Goal: Information Seeking & Learning: Learn about a topic

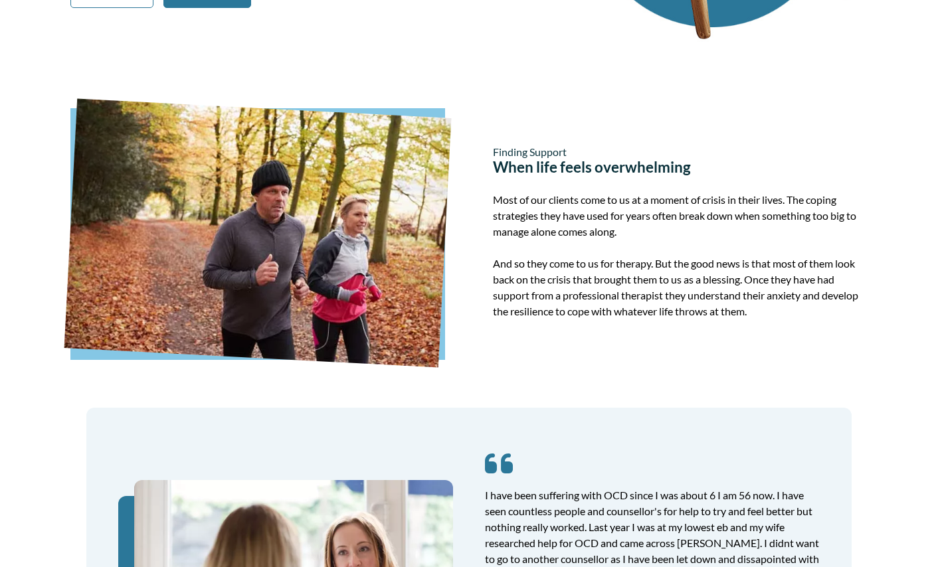
scroll to position [329, 0]
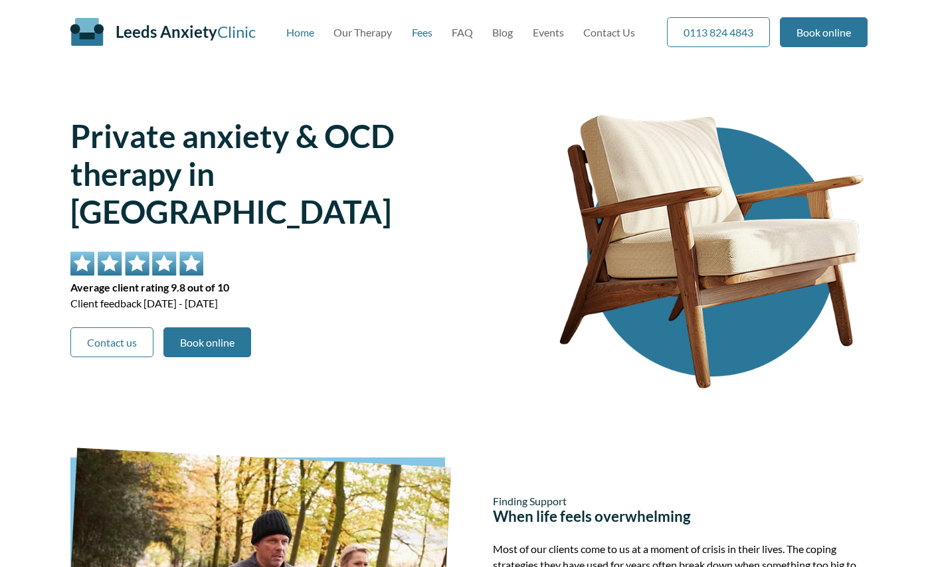
click at [422, 31] on link "Fees" at bounding box center [422, 32] width 21 height 13
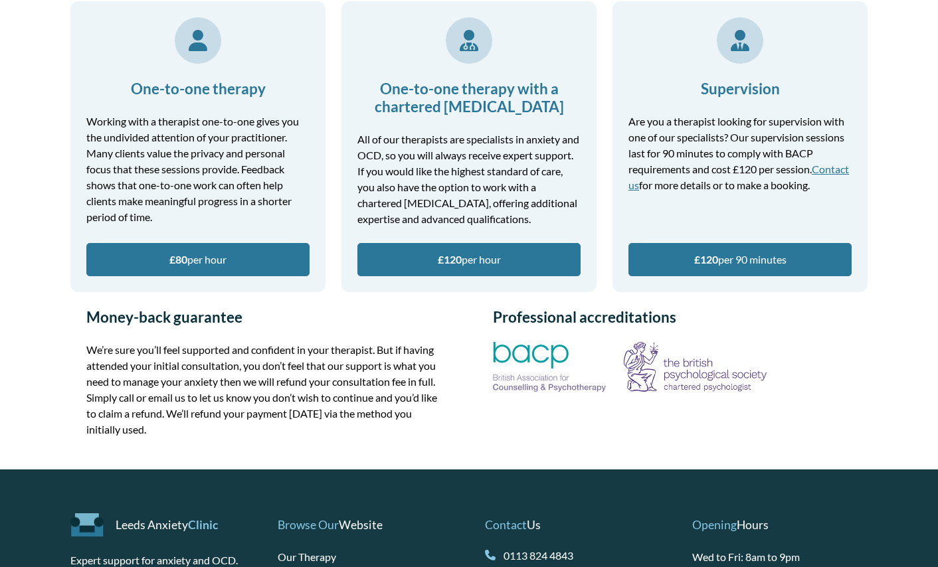
scroll to position [70, 0]
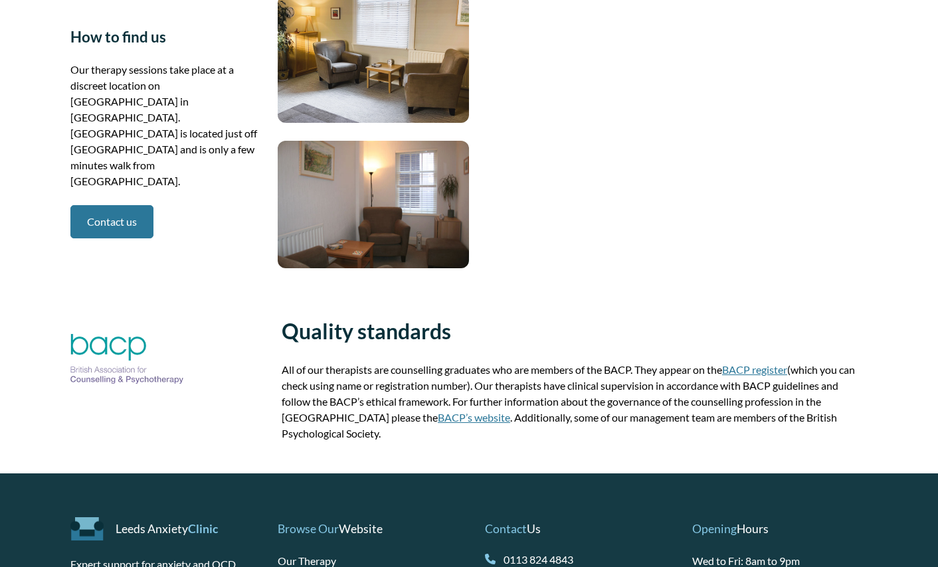
scroll to position [2129, 0]
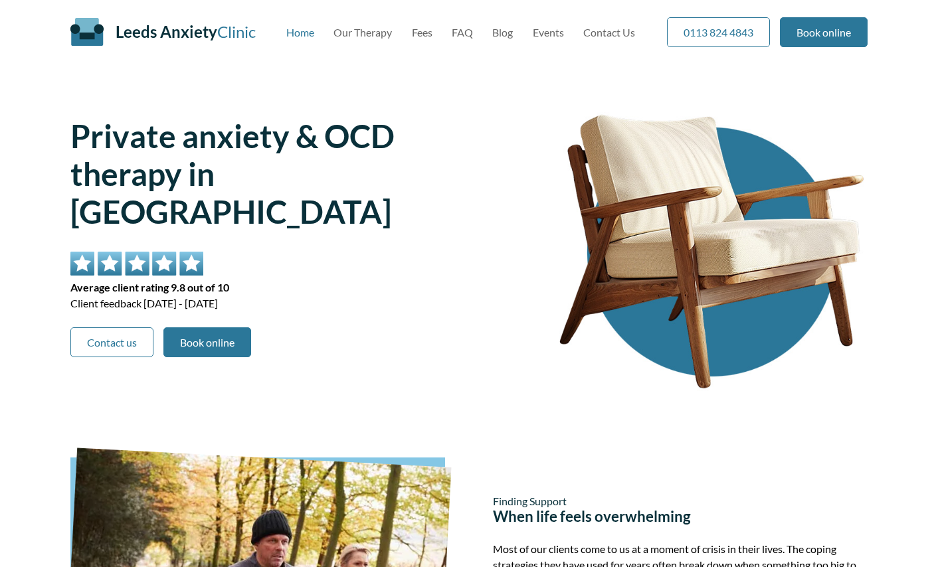
scroll to position [2129, 0]
click at [421, 31] on link "Fees" at bounding box center [422, 32] width 21 height 13
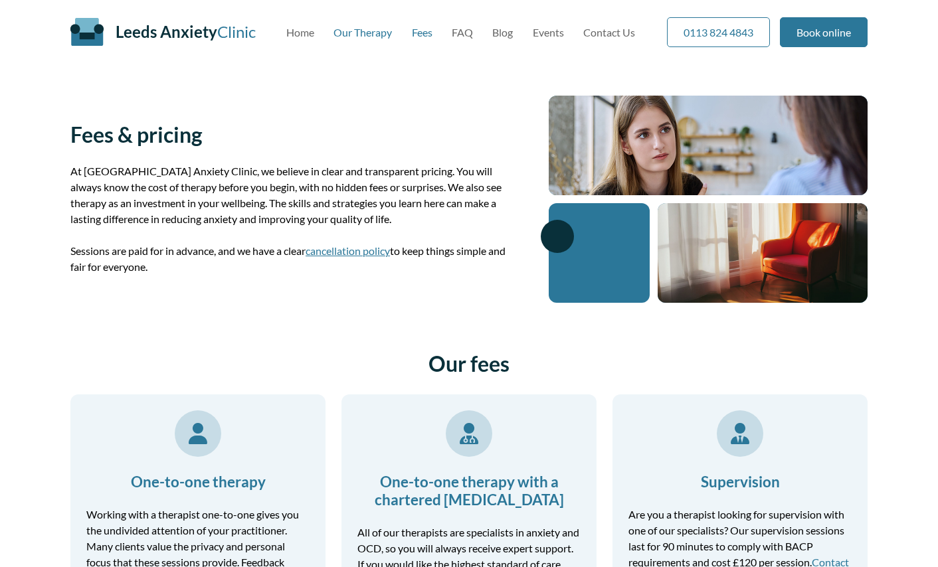
click at [355, 27] on link "Our Therapy" at bounding box center [362, 32] width 58 height 13
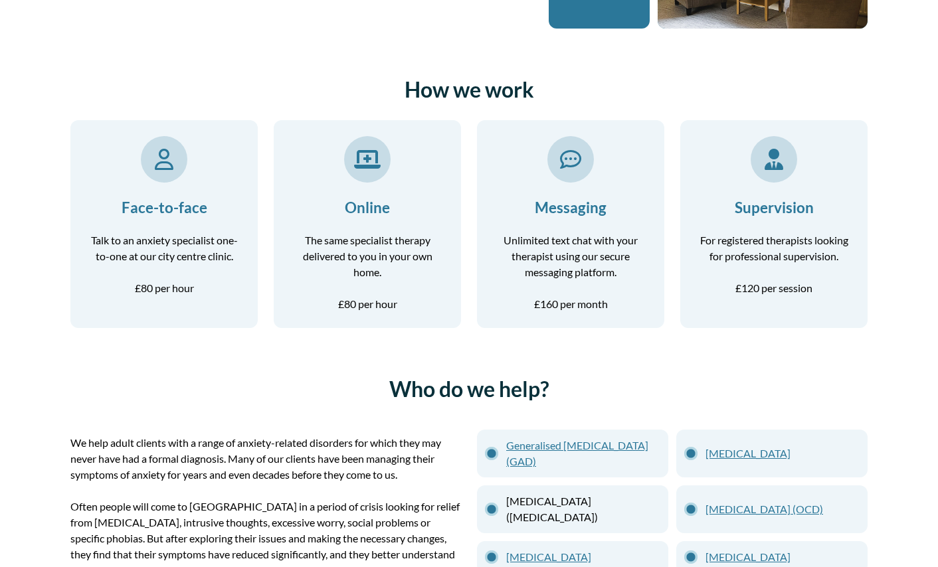
scroll to position [258, 0]
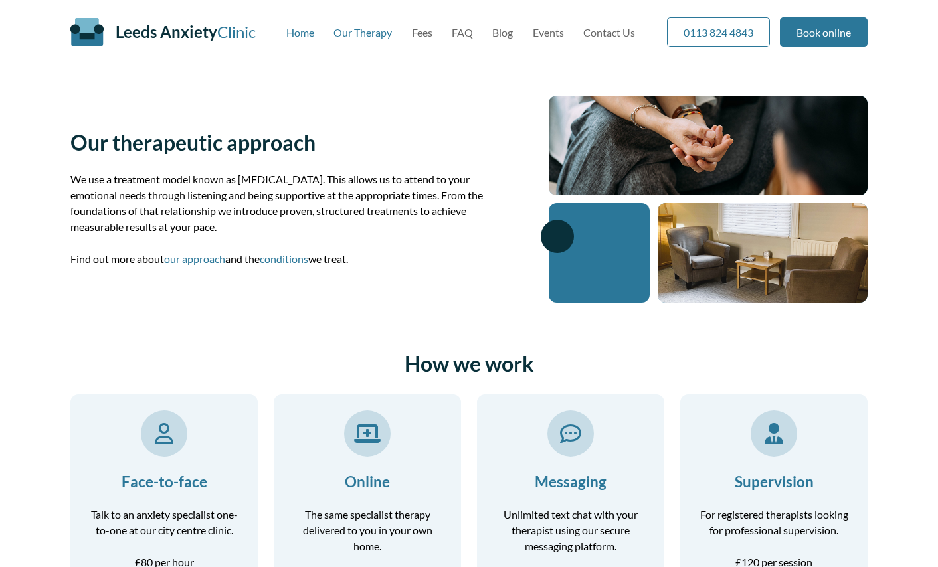
click at [294, 27] on link "Home" at bounding box center [300, 32] width 28 height 13
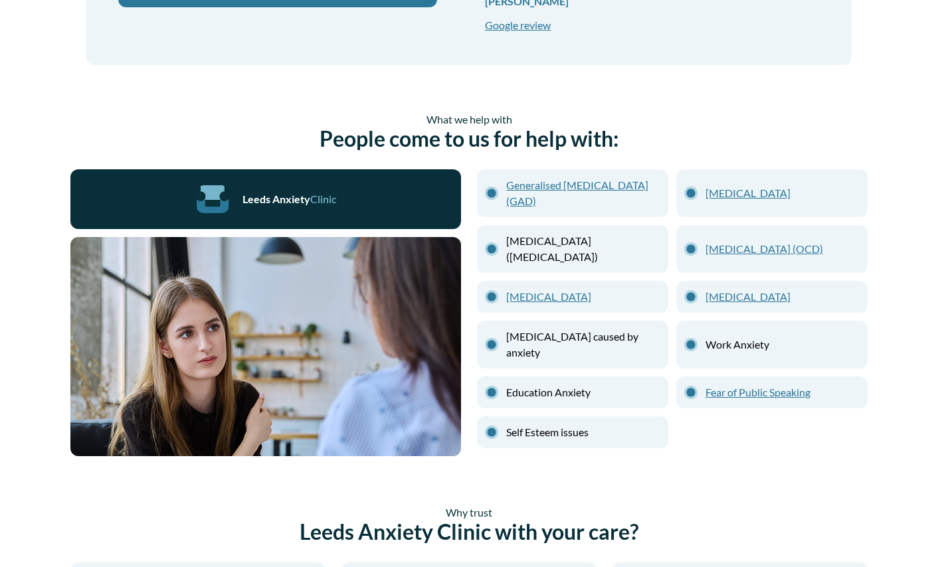
scroll to position [1054, 0]
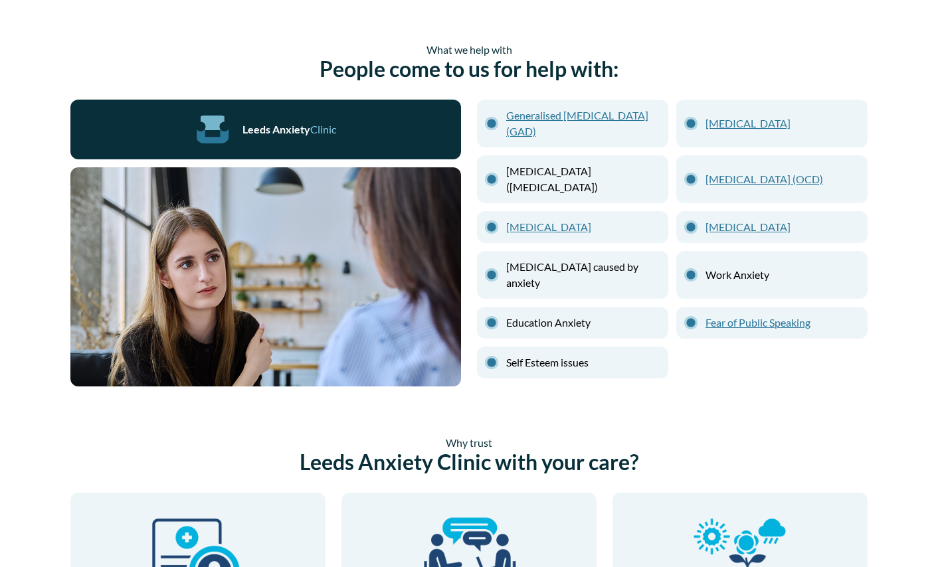
scroll to position [1131, 0]
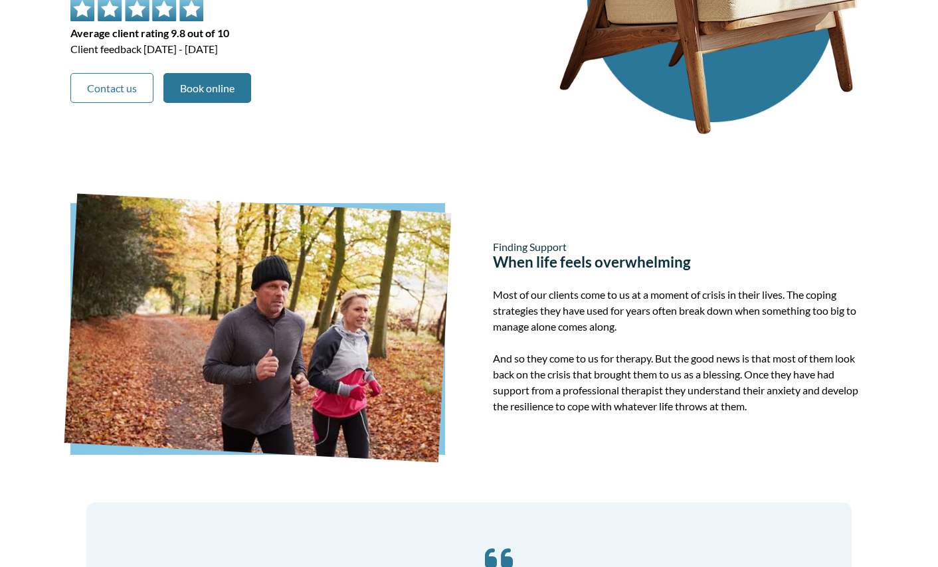
scroll to position [274, 0]
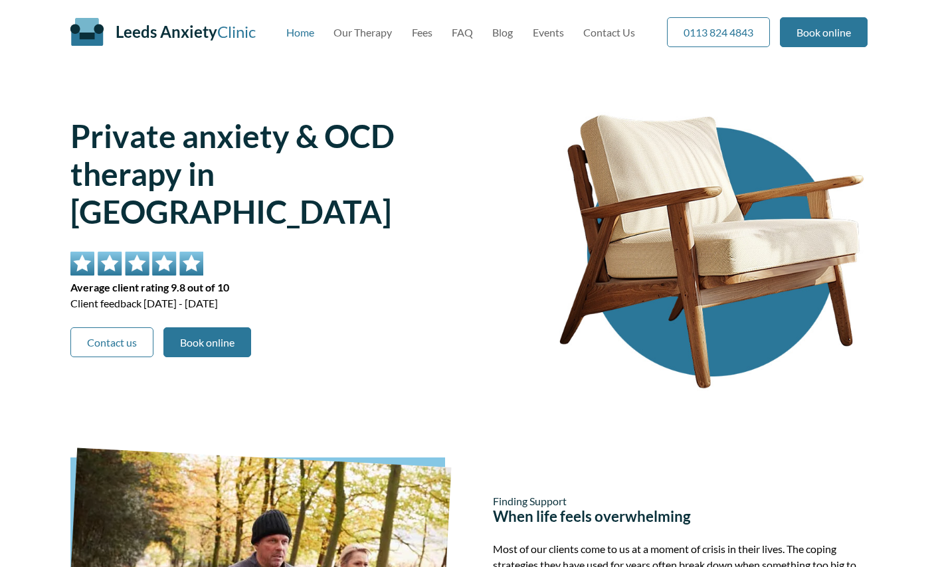
scroll to position [274, 0]
